Goal: Transaction & Acquisition: Purchase product/service

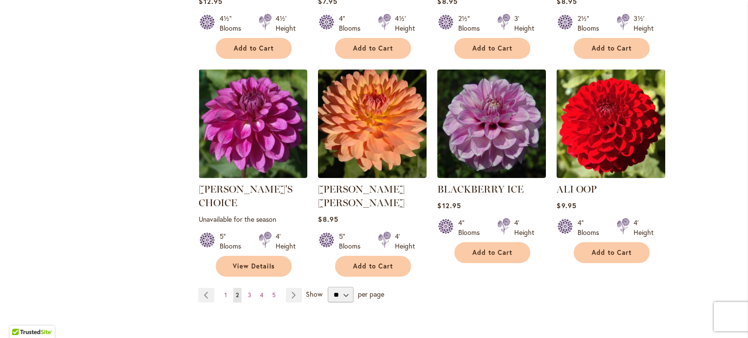
scroll to position [3267, 0]
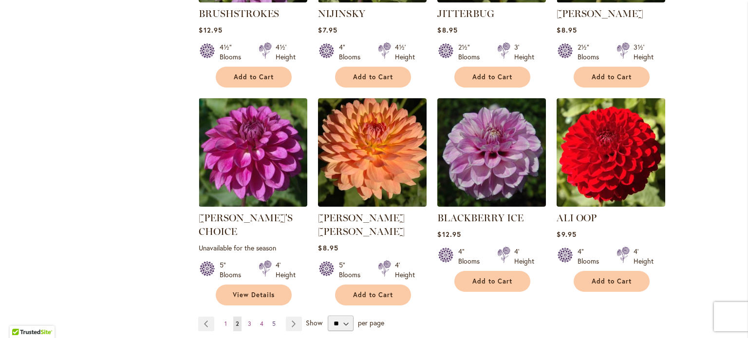
click at [272, 317] on link "Page 5" at bounding box center [274, 324] width 8 height 15
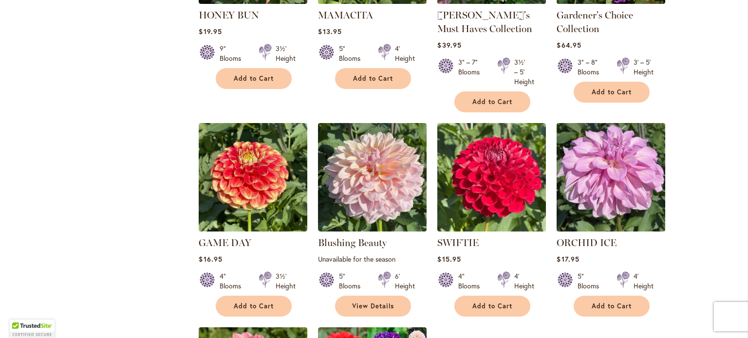
scroll to position [498, 0]
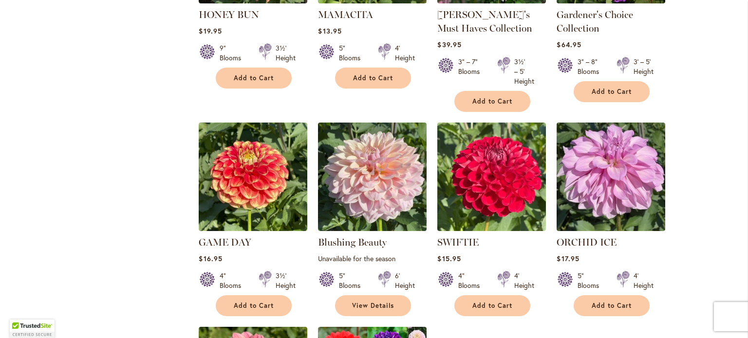
click at [361, 260] on p "Unavailable for the season" at bounding box center [372, 258] width 109 height 9
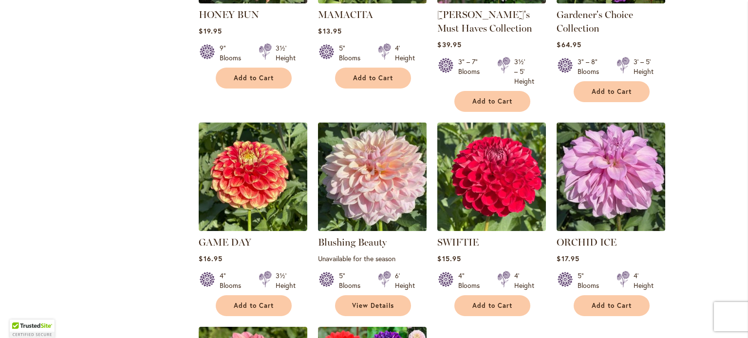
click at [363, 195] on img at bounding box center [373, 177] width 114 height 114
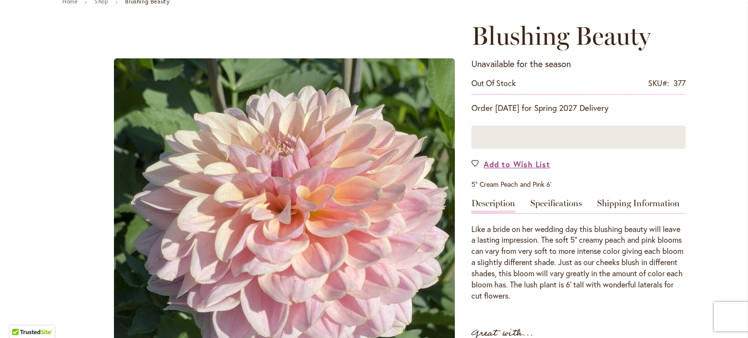
scroll to position [146, 0]
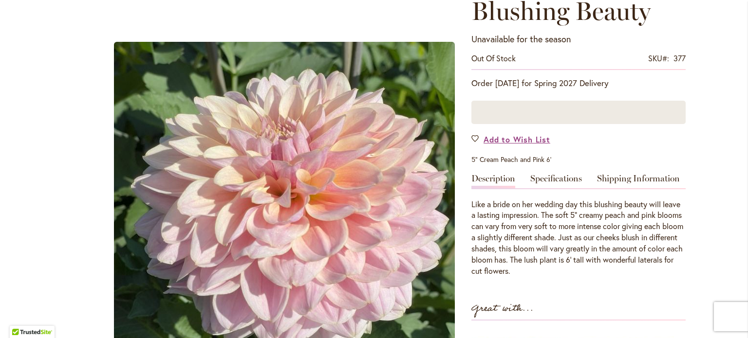
click at [497, 51] on div "Unavailable for the season Out of stock SKU 377 Be the first to review this pro…" at bounding box center [578, 51] width 214 height 37
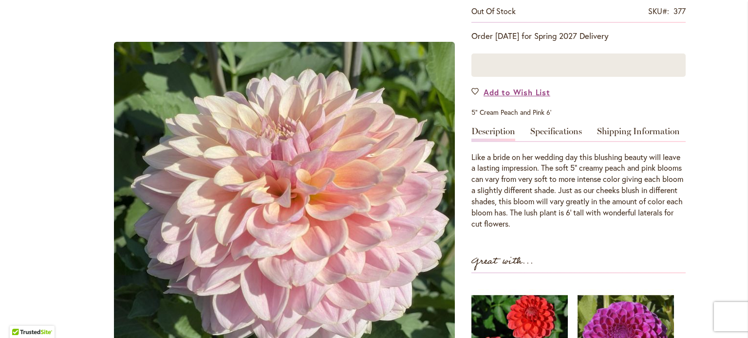
scroll to position [195, 0]
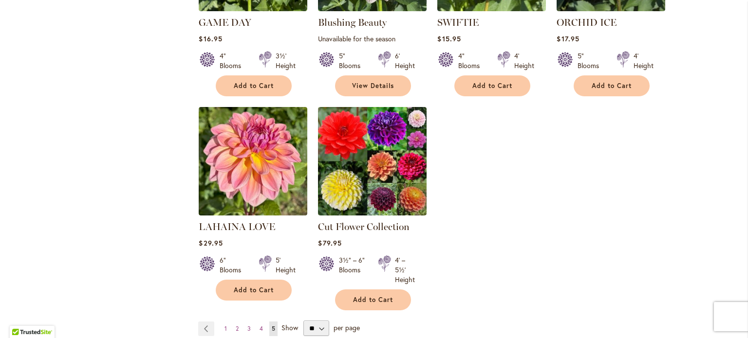
scroll to position [832, 0]
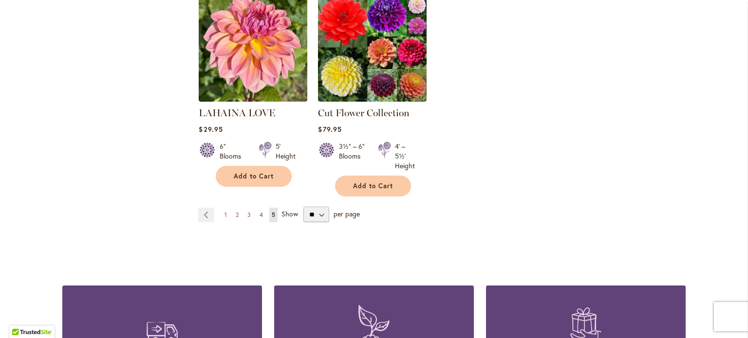
click at [260, 214] on span "4" at bounding box center [261, 214] width 3 height 7
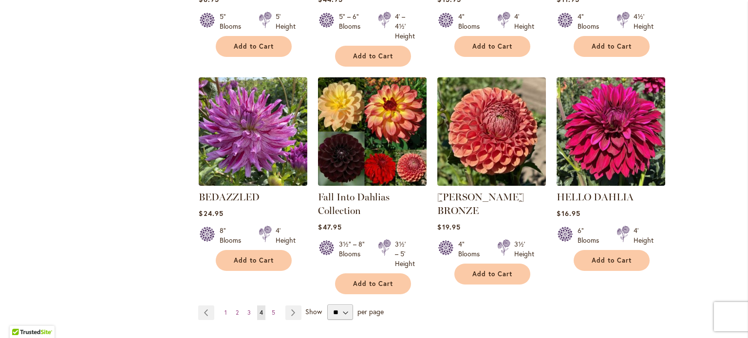
scroll to position [3218, 0]
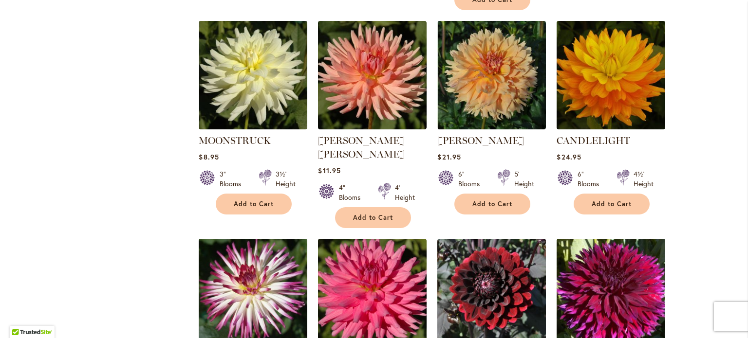
scroll to position [3170, 0]
